Goal: Task Accomplishment & Management: Use online tool/utility

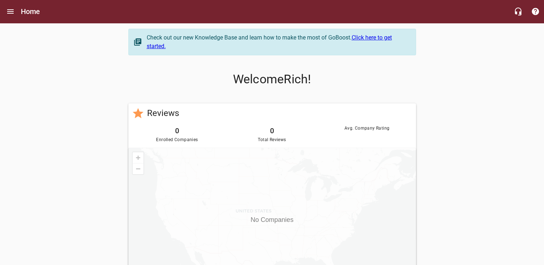
click at [373, 40] on link "Click here to get started." at bounding box center [269, 41] width 245 height 15
click at [372, 35] on link "Click here to get started." at bounding box center [269, 41] width 245 height 15
click at [382, 39] on link "Click here to get started." at bounding box center [269, 41] width 245 height 15
